Goal: Find specific page/section: Find specific page/section

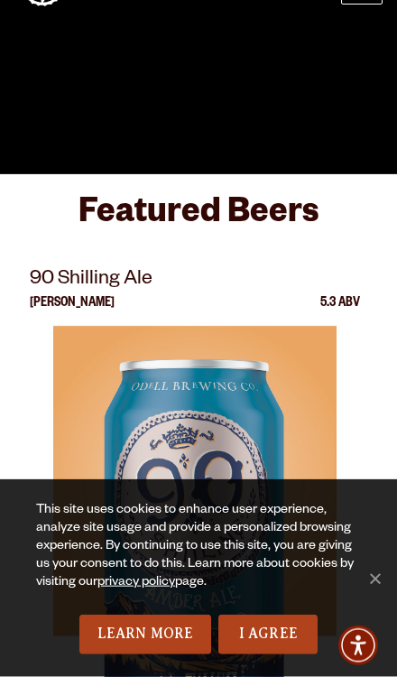
scroll to position [26, 0]
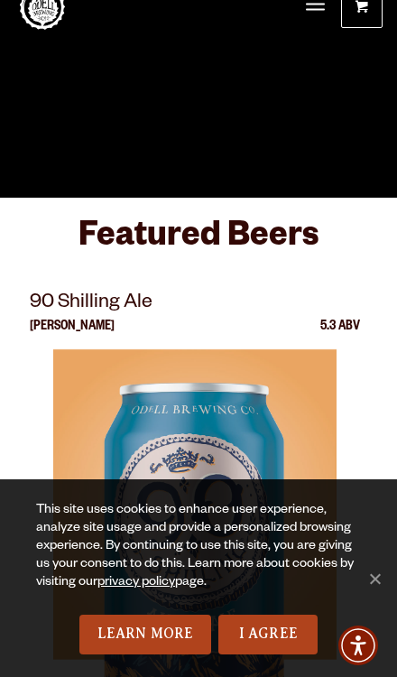
click at [381, 588] on span "Cookie Notice" at bounding box center [375, 579] width 18 height 18
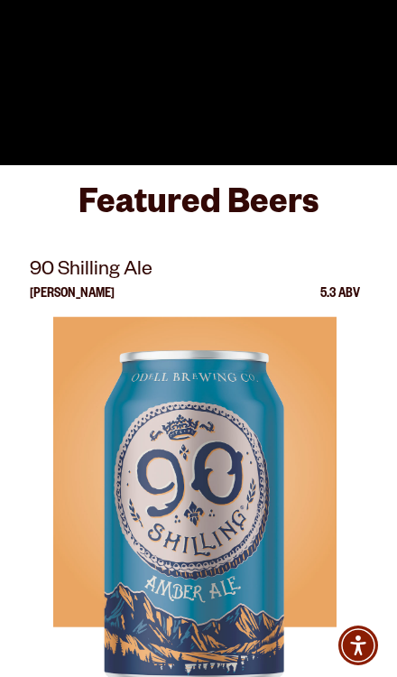
scroll to position [0, 0]
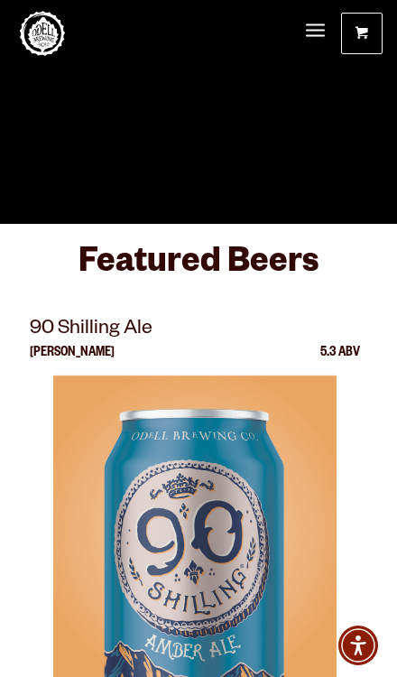
click at [297, 41] on div "Beer Taprooms Gear Winery Our Story Impact Beer Finder Menu Menu" at bounding box center [316, 36] width 46 height 72
click at [320, 27] on span "Menu" at bounding box center [315, 32] width 19 height 38
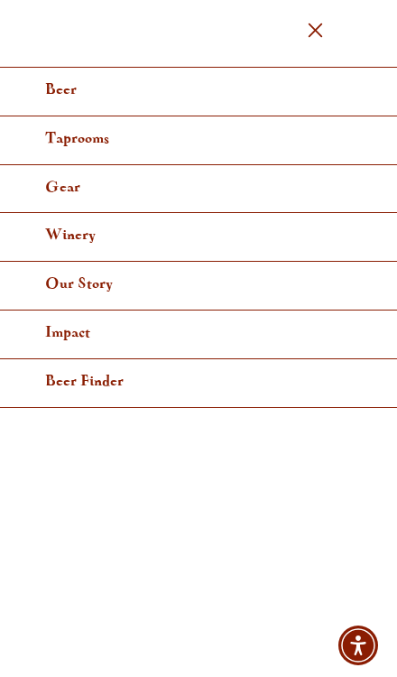
click at [95, 148] on link "Taprooms" at bounding box center [198, 140] width 397 height 49
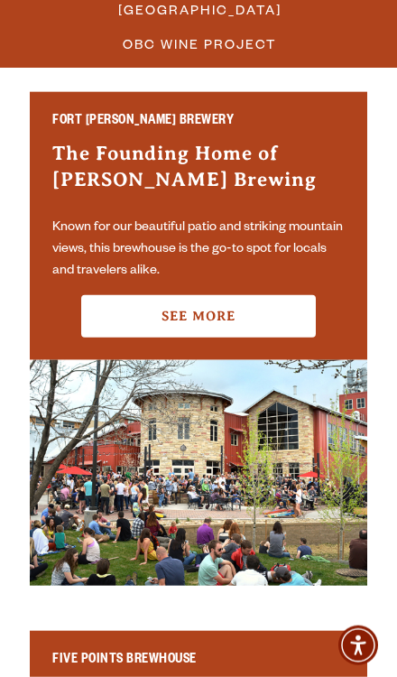
scroll to position [500, 0]
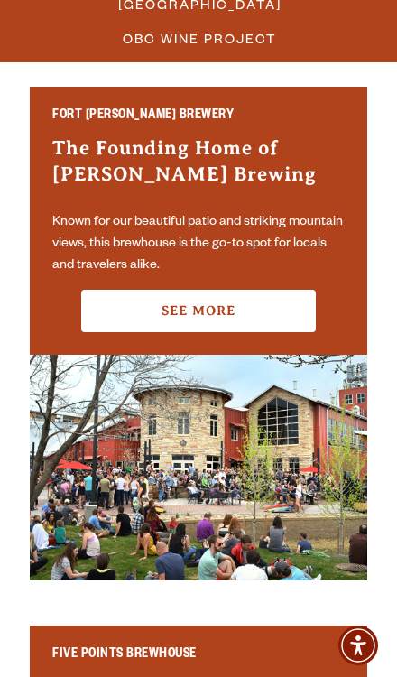
click at [275, 295] on link "See More" at bounding box center [198, 311] width 234 height 42
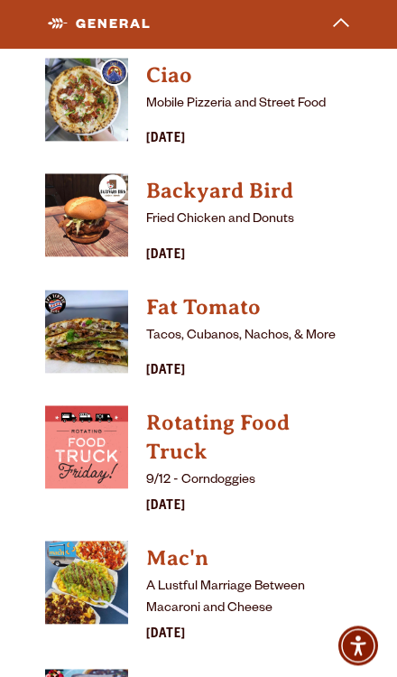
scroll to position [7065, 0]
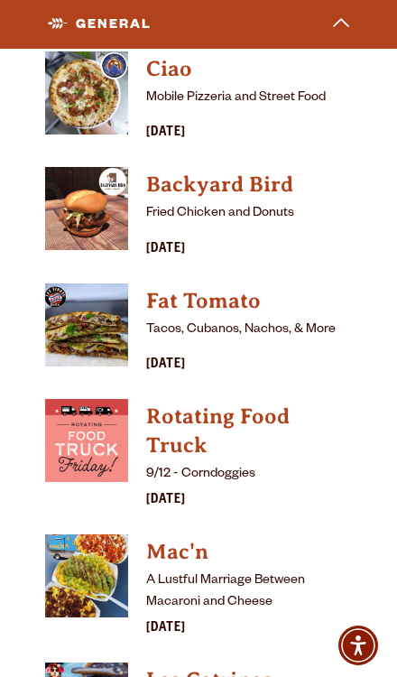
click at [105, 283] on img "View Fat Tomato details (opens in a new window)" at bounding box center [86, 324] width 83 height 83
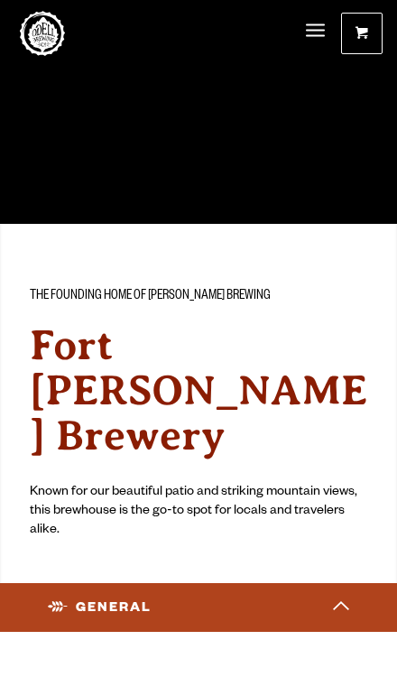
scroll to position [7119, 0]
